Goal: Find specific page/section: Find specific page/section

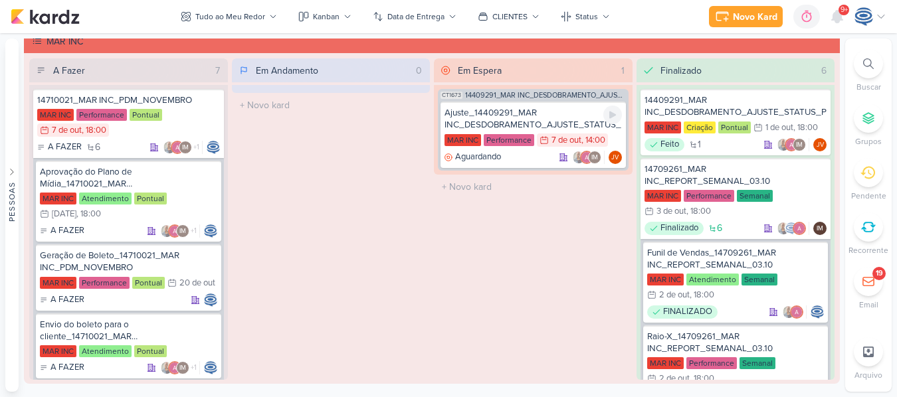
scroll to position [479, 0]
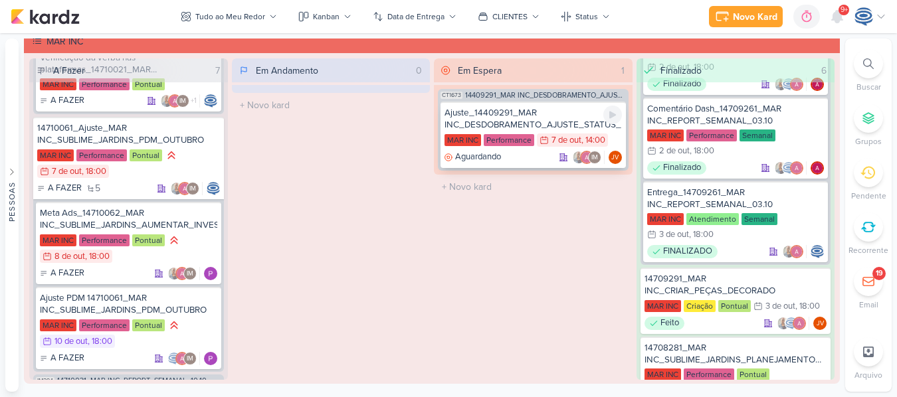
click at [553, 116] on div "Ajuste_14409291_MAR INC_DESDOBRAMENTO_AJUSTE_STATUS_PRODUTO" at bounding box center [532, 119] width 177 height 24
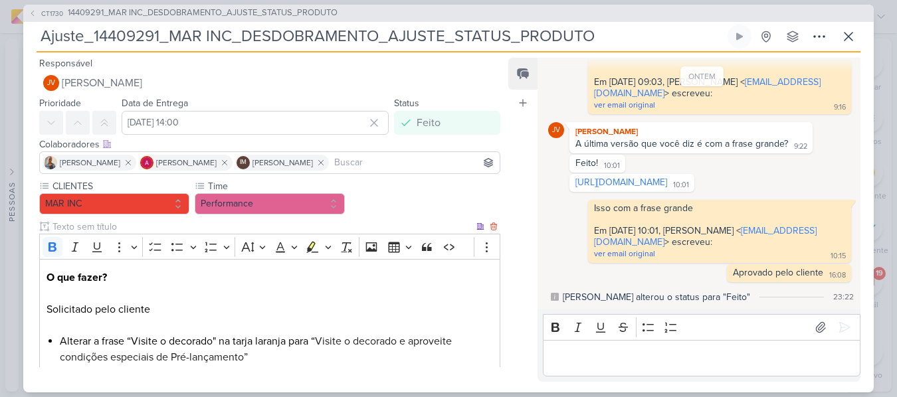
scroll to position [209, 0]
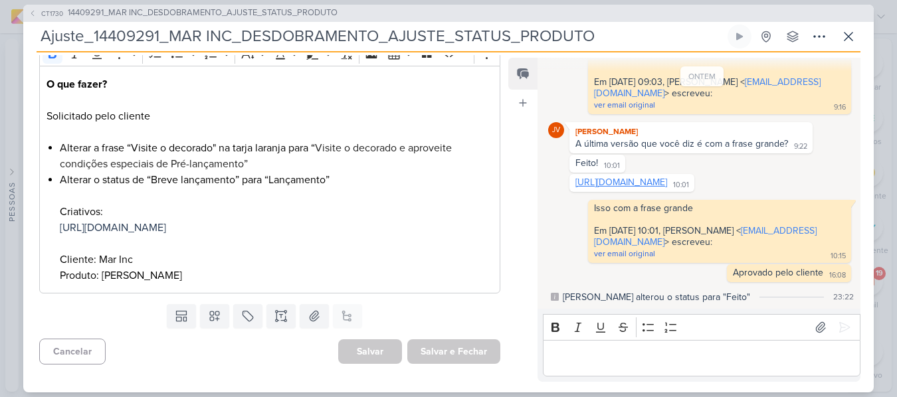
click at [600, 177] on link "[URL][DOMAIN_NAME]" at bounding box center [621, 182] width 92 height 11
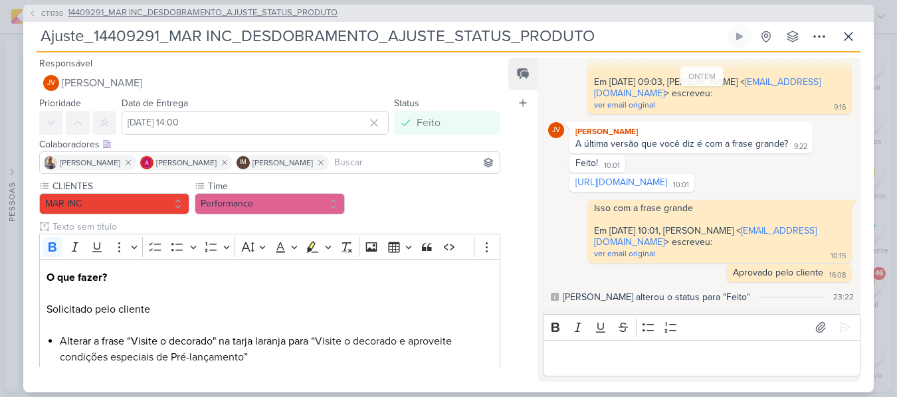
click at [221, 13] on span "14409291_MAR INC_DESDOBRAMENTO_AJUSTE_STATUS_PRODUTO" at bounding box center [203, 13] width 270 height 13
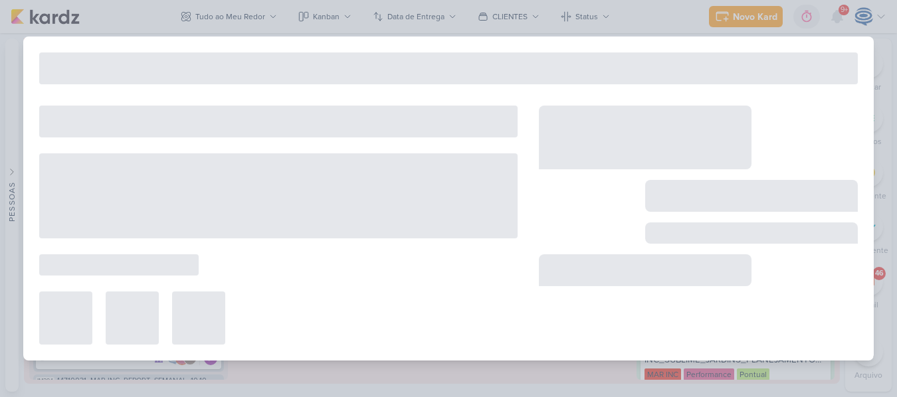
type input "14409291_MAR INC_DESDOBRAMENTO_AJUSTE_STATUS_PRODUTO"
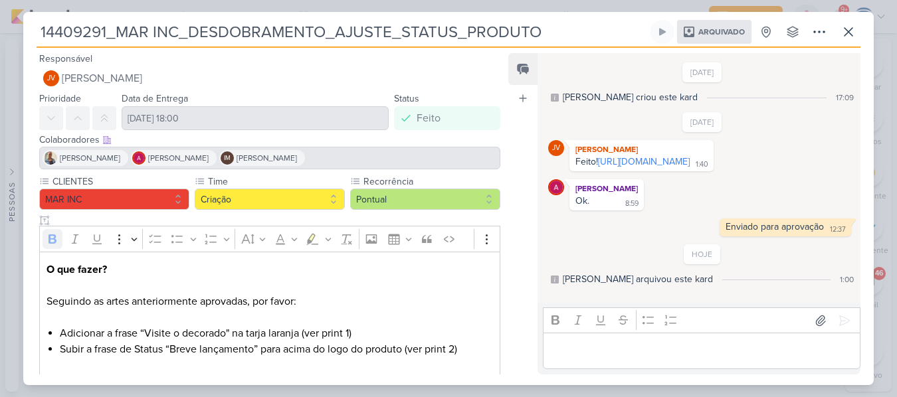
scroll to position [255, 0]
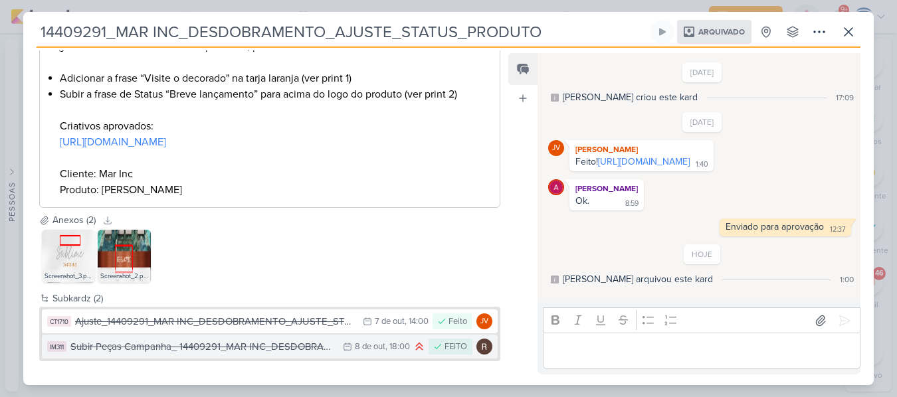
click at [206, 340] on div "Subir Peças Campanha_ 14409291_MAR INC_DESDOBRAMENTO_AJUSTE_STATUS_PRODUTO" at bounding box center [203, 347] width 266 height 15
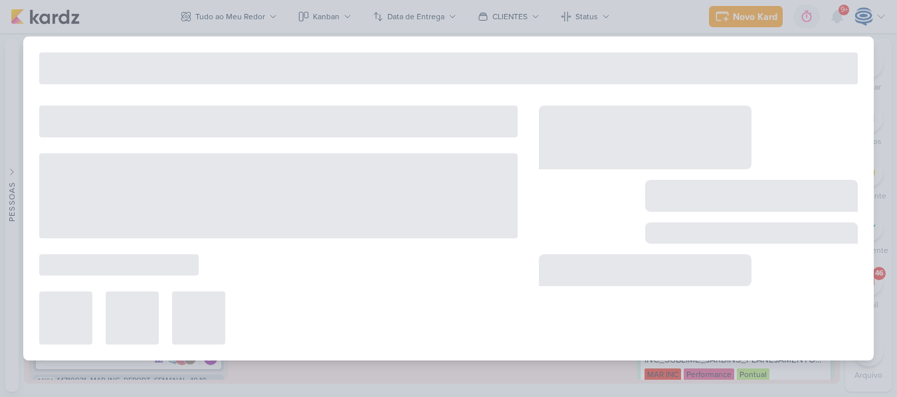
type input "Subir Peças Campanha_ 14409291_MAR INC_DESDOBRAMENTO_AJUSTE_STATUS_PRODUTO"
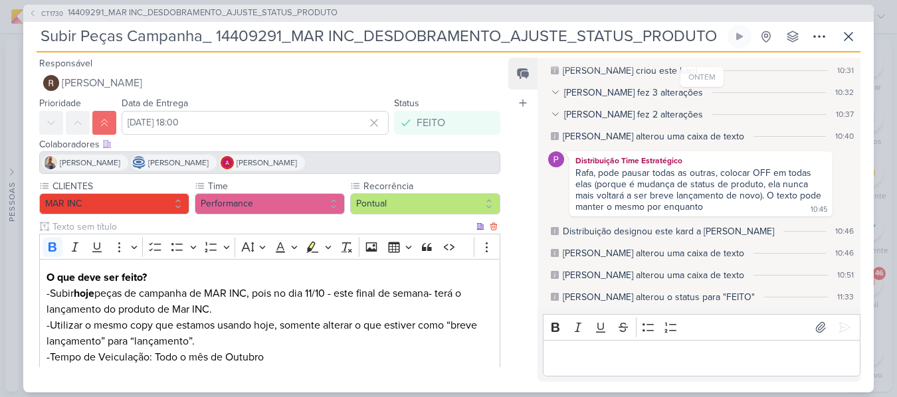
scroll to position [161, 0]
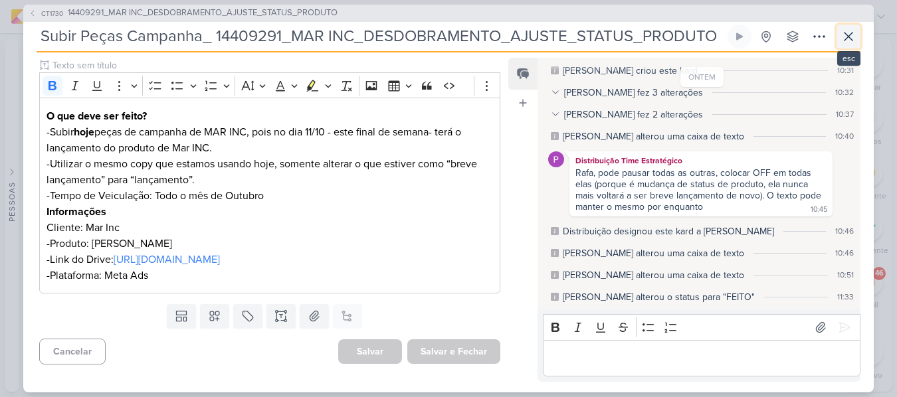
click at [843, 31] on icon at bounding box center [848, 37] width 16 height 16
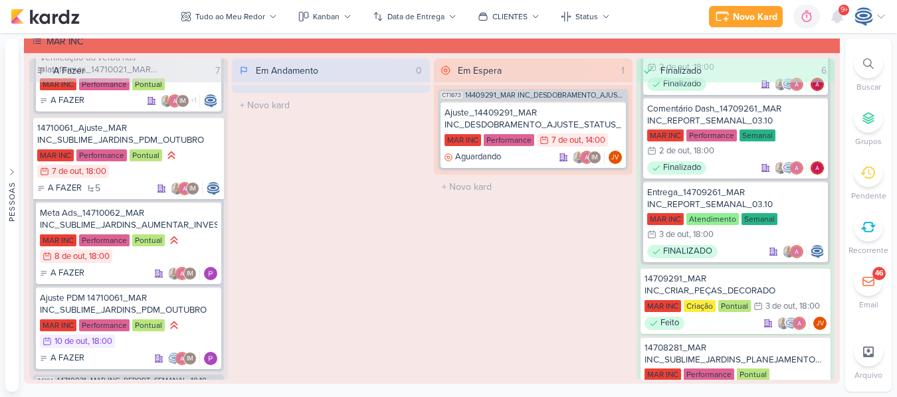
click at [862, 64] on div at bounding box center [868, 63] width 29 height 29
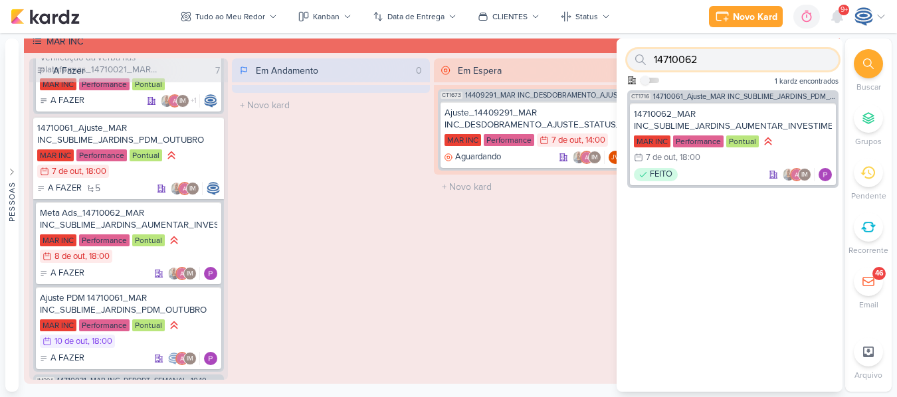
click at [803, 62] on input "14710062" at bounding box center [732, 59] width 211 height 21
type input "1"
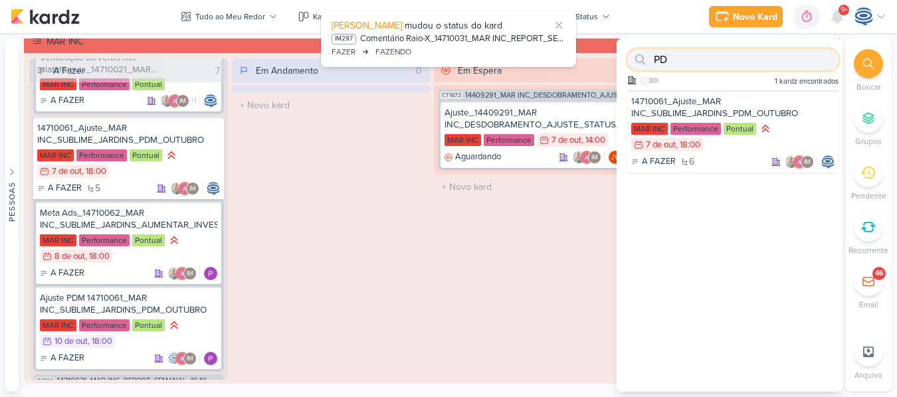
type input "P"
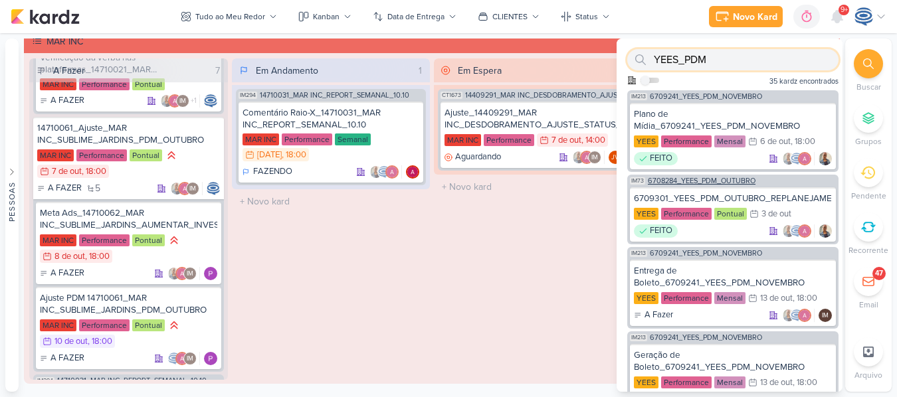
type input "YEES_PDM"
click at [773, 180] on div "IM73 6708284_YEES_PDM_OUTUBRO" at bounding box center [732, 180] width 211 height 10
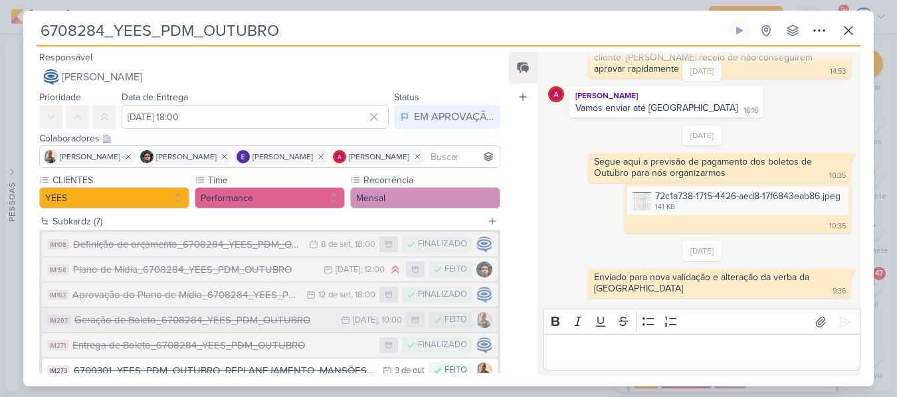
scroll to position [111, 0]
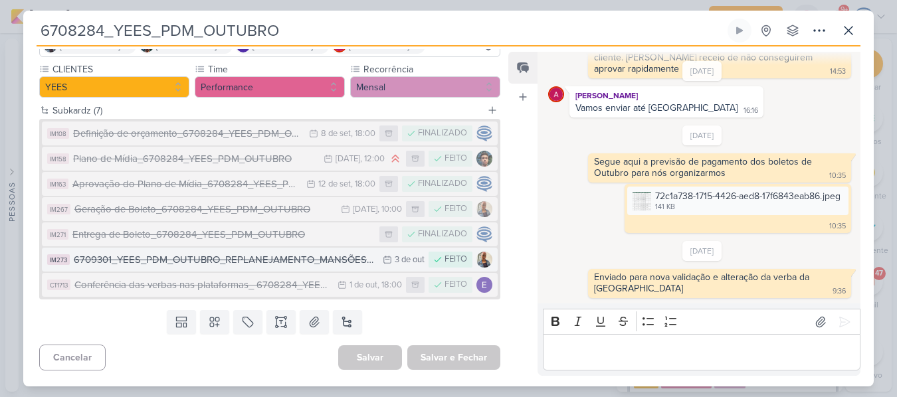
click at [284, 260] on div "6709301_YEES_PDM_OUTUBRO_REPLANEJAMENTO_MANSÕES_TAQUARAL" at bounding box center [225, 259] width 302 height 15
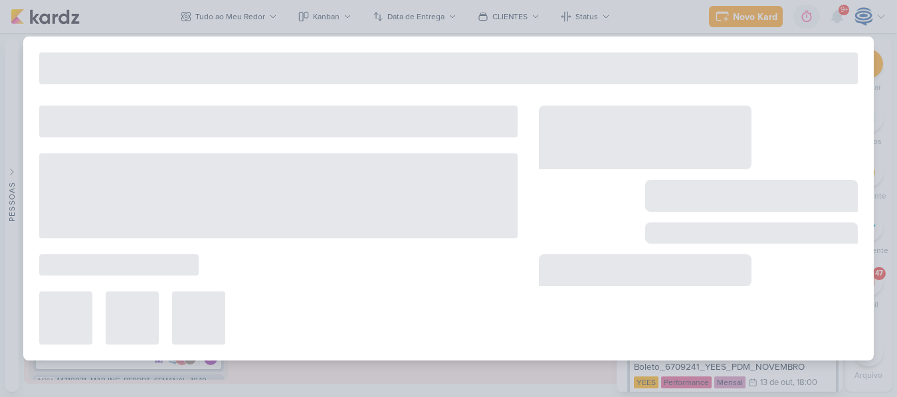
type input "6709301_YEES_PDM_OUTUBRO_REPLANEJAMENTO_MANSÕES_TAQUARAL"
type input "3 de outubro de 2025 às 23:59"
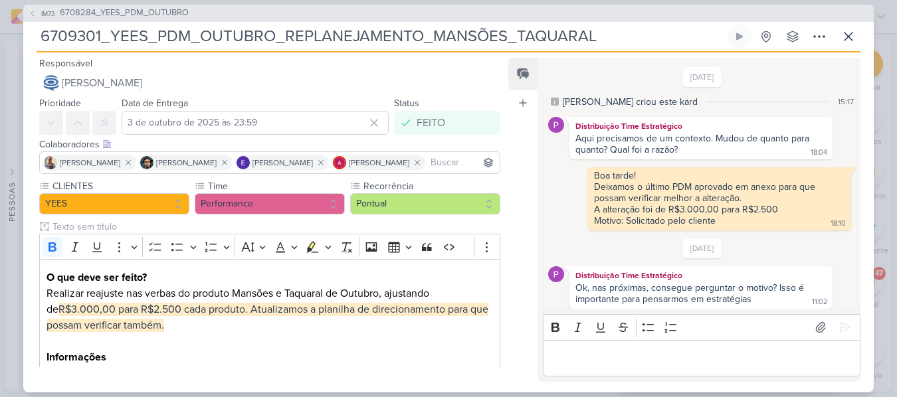
scroll to position [209, 0]
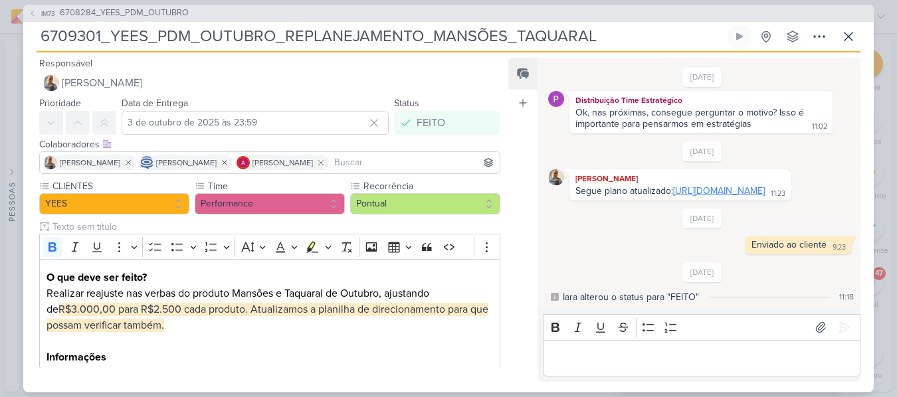
click at [673, 185] on link "[URL][DOMAIN_NAME]" at bounding box center [719, 190] width 92 height 11
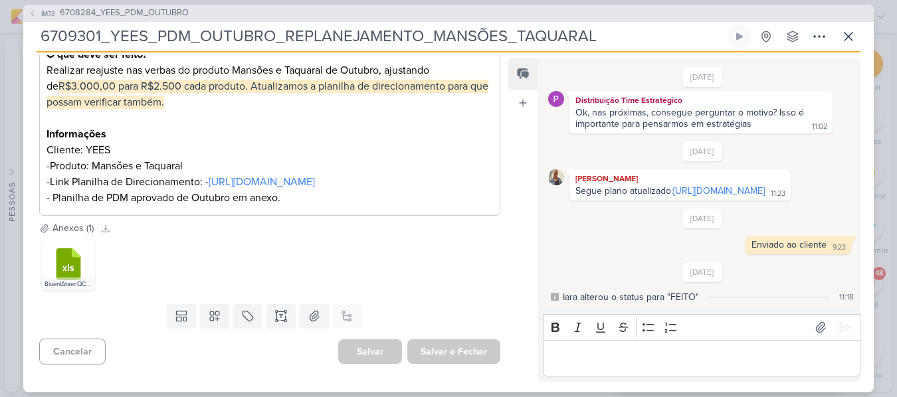
scroll to position [0, 0]
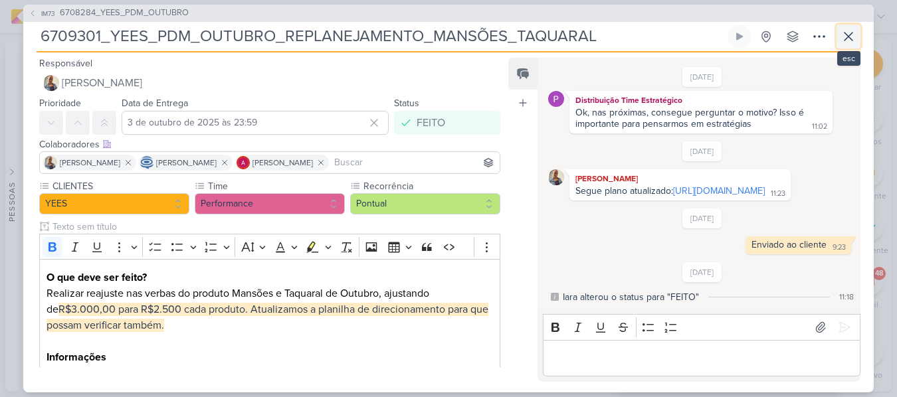
click at [842, 29] on icon at bounding box center [848, 37] width 16 height 16
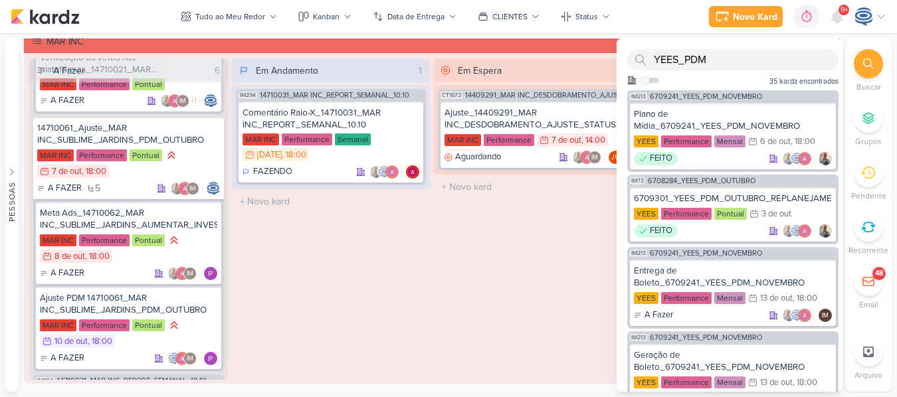
click at [877, 60] on div at bounding box center [868, 63] width 29 height 29
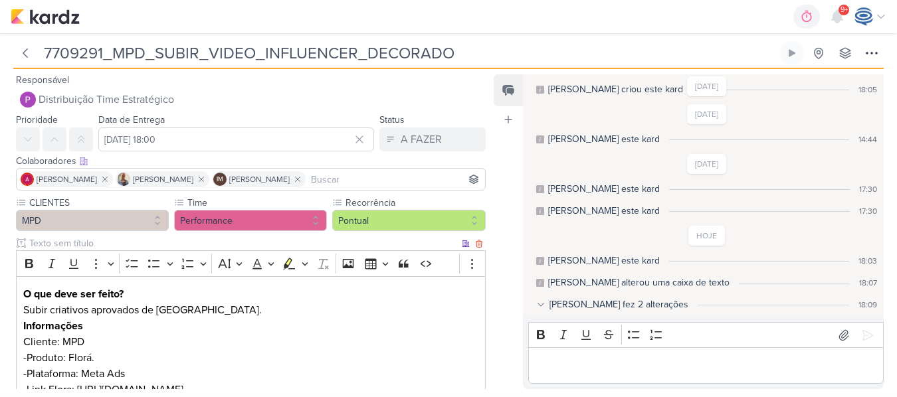
scroll to position [91, 0]
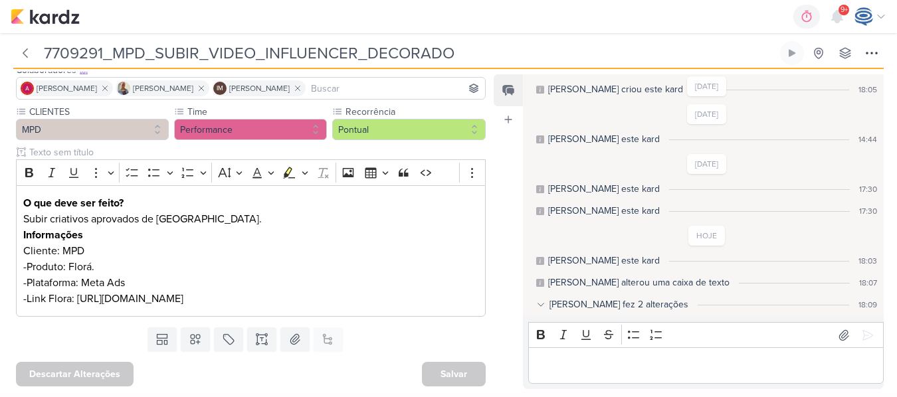
click at [565, 302] on div "Isabella fez 2 alterações" at bounding box center [618, 305] width 139 height 14
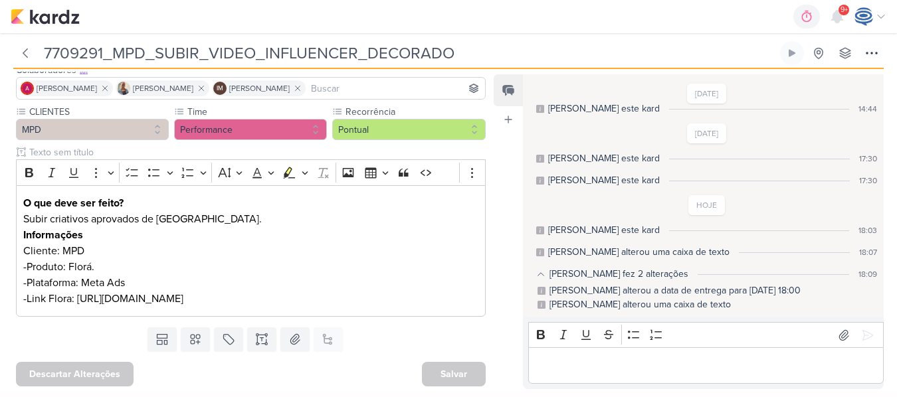
scroll to position [60, 0]
click at [575, 277] on div "Isabella fez 2 alterações" at bounding box center [618, 274] width 139 height 14
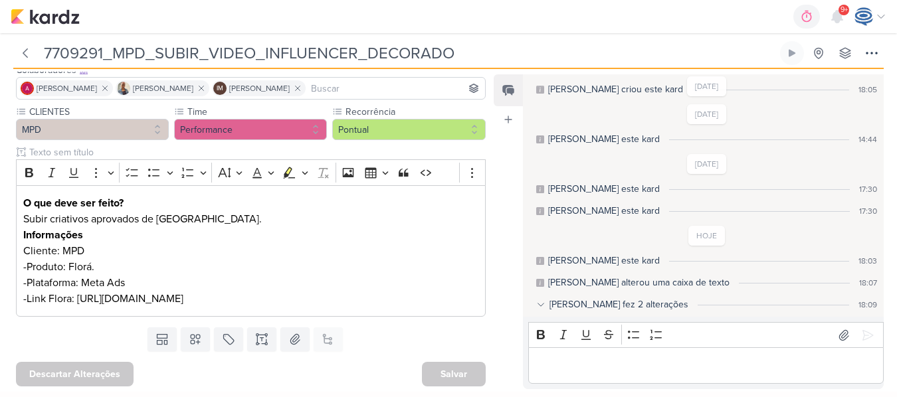
scroll to position [29, 0]
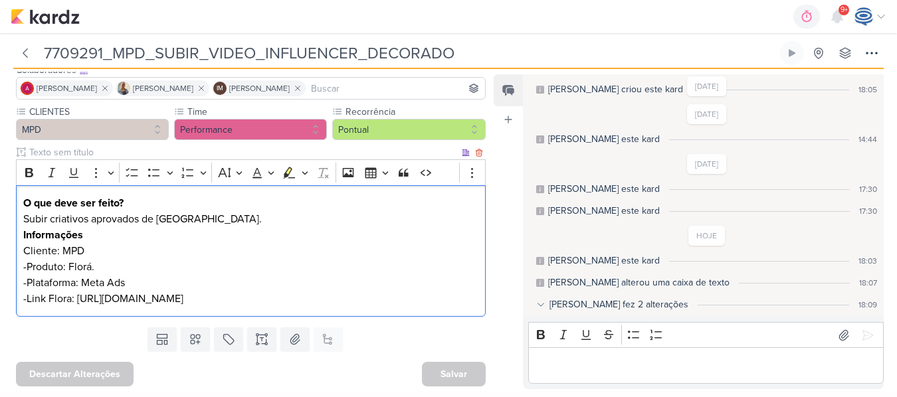
click at [126, 275] on p "-Plataforma: Meta Ads" at bounding box center [250, 283] width 455 height 16
click at [211, 223] on p "Subir criativos aprovados de Florá." at bounding box center [250, 219] width 455 height 16
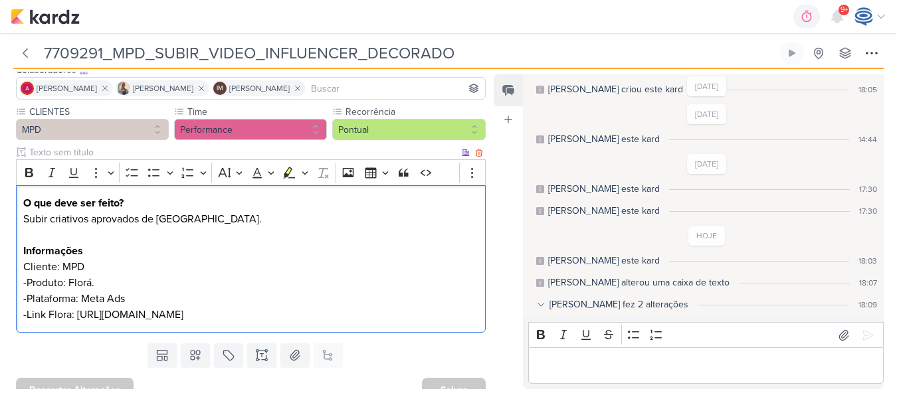
scroll to position [107, 0]
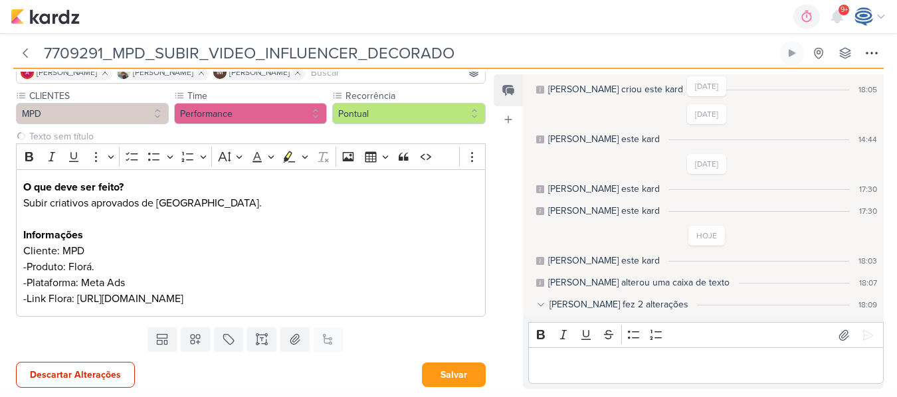
click at [392, 352] on div "Templates Campos Personalizados Marcadores Caixa De Texto Anexo Este kard já é …" at bounding box center [245, 339] width 491 height 35
click at [454, 385] on button "Salvar" at bounding box center [454, 375] width 64 height 25
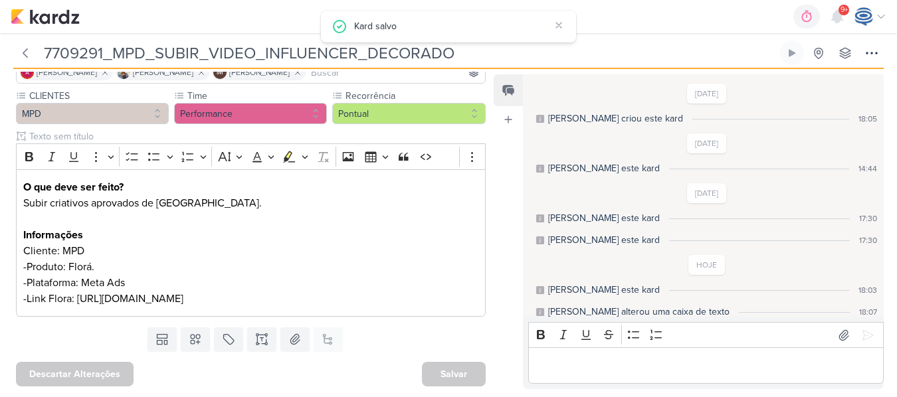
scroll to position [29, 0]
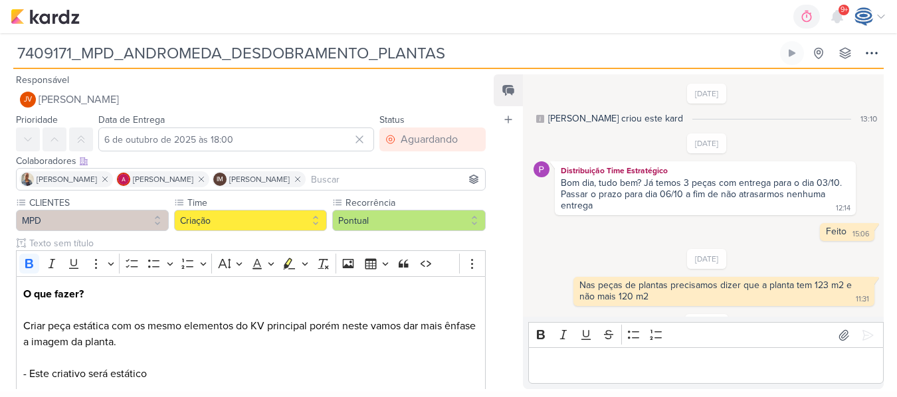
scroll to position [284, 0]
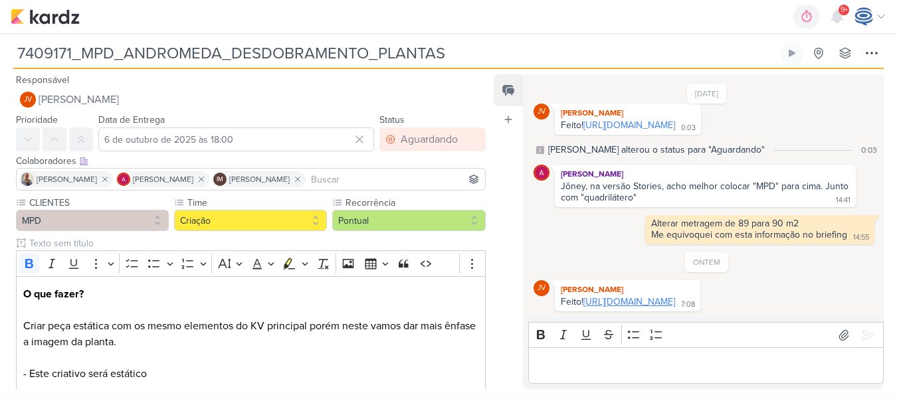
click at [669, 298] on link "[URL][DOMAIN_NAME]" at bounding box center [629, 301] width 92 height 11
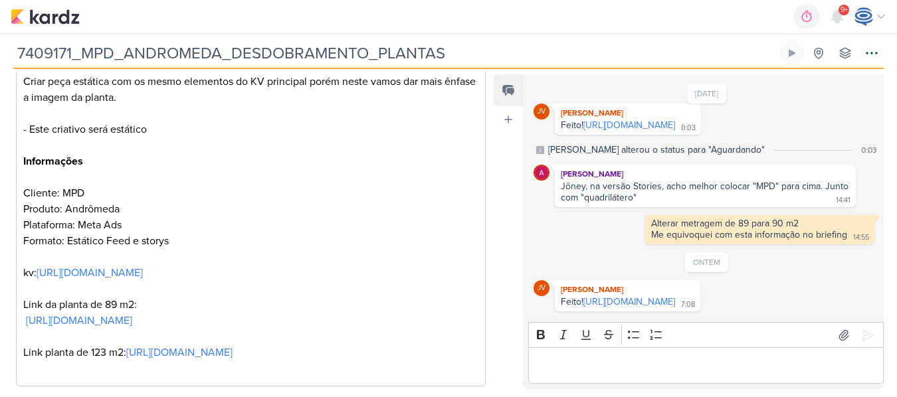
scroll to position [330, 0]
